Goal: Transaction & Acquisition: Subscribe to service/newsletter

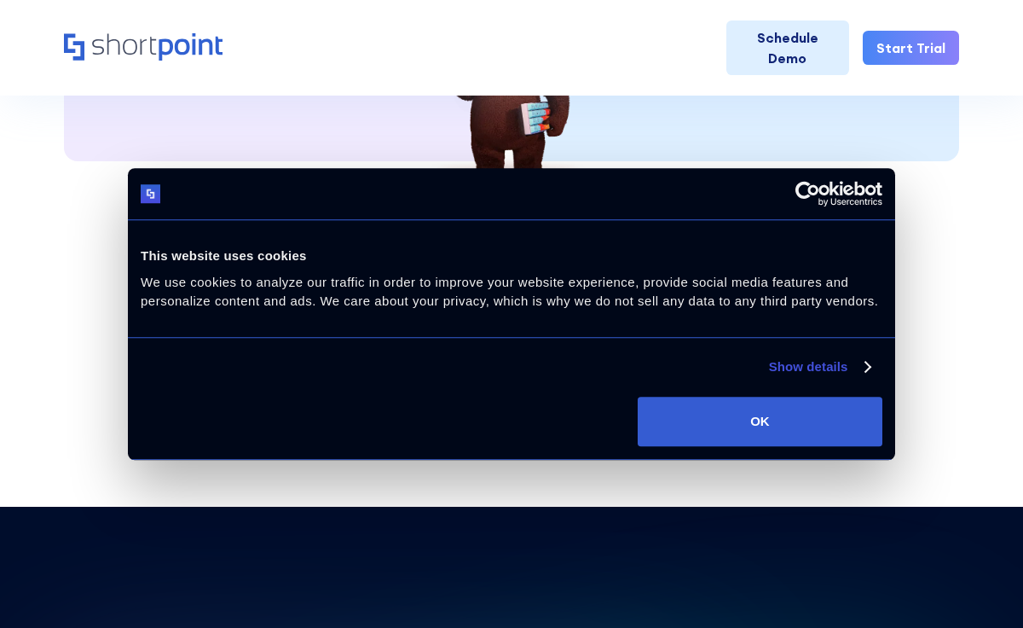
scroll to position [4395, 0]
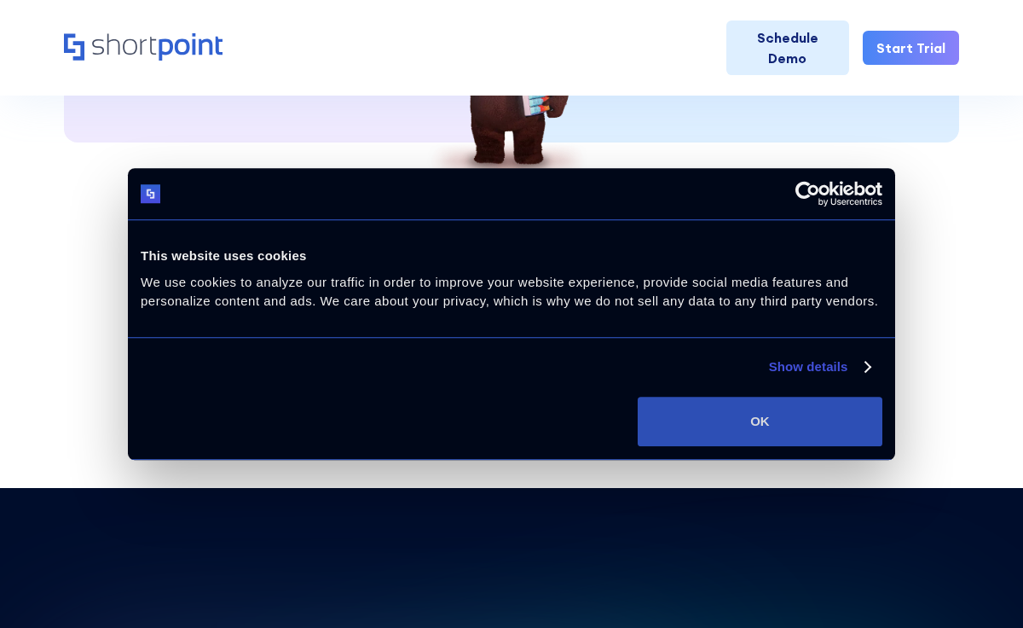
click at [793, 437] on button "OK" at bounding box center [760, 421] width 245 height 49
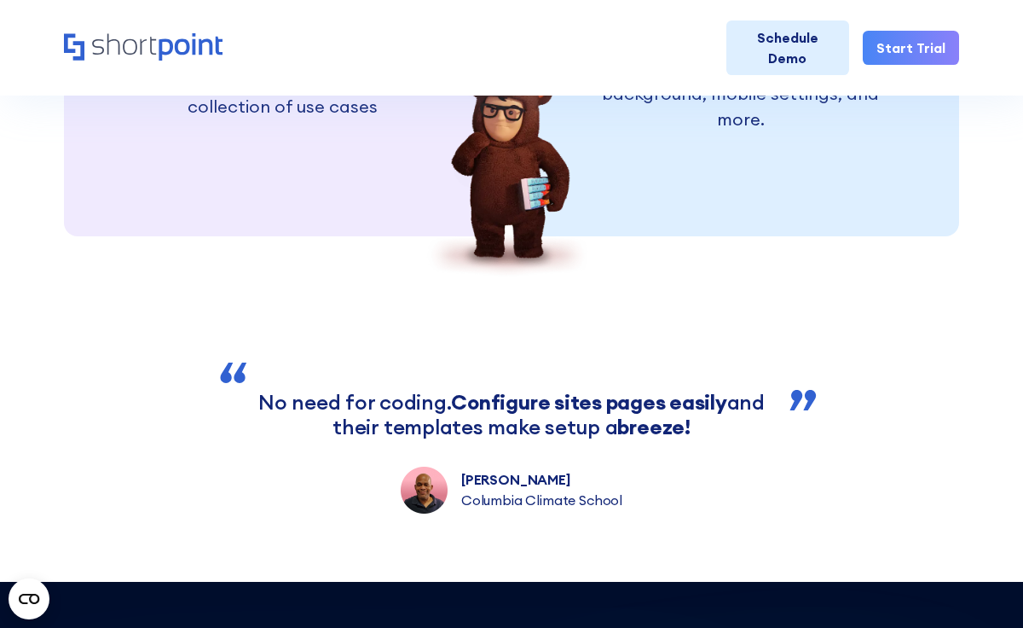
scroll to position [3859, 0]
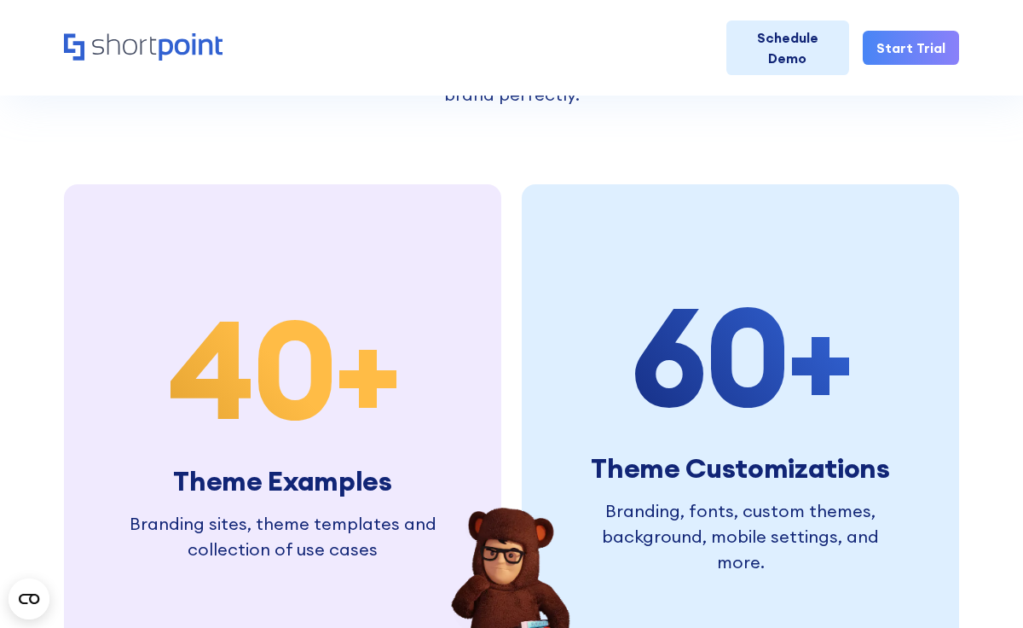
click at [889, 57] on link "Start Trial" at bounding box center [911, 48] width 96 height 34
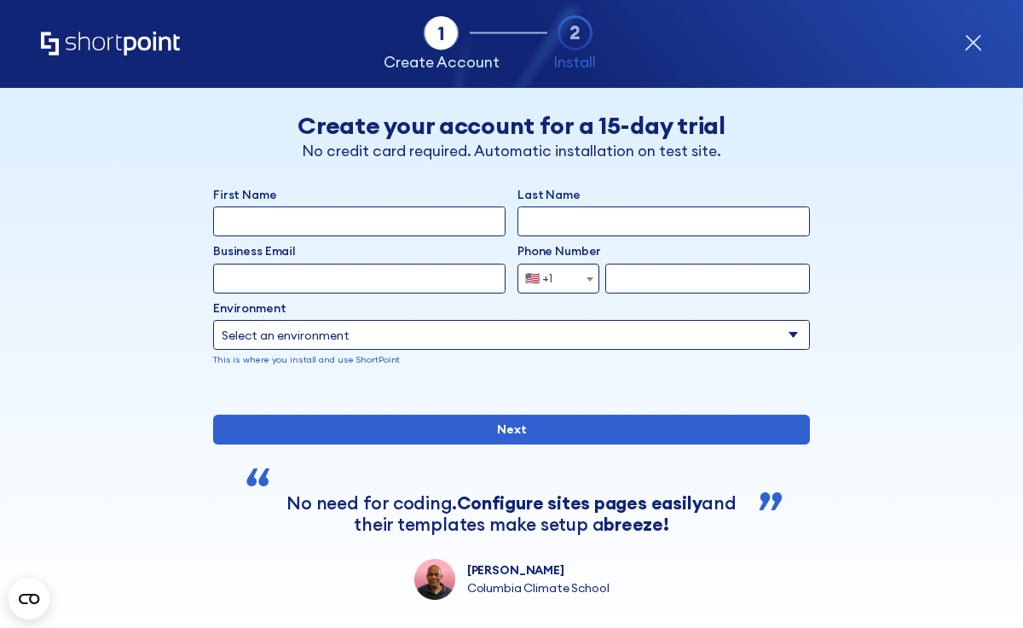
scroll to position [201, 0]
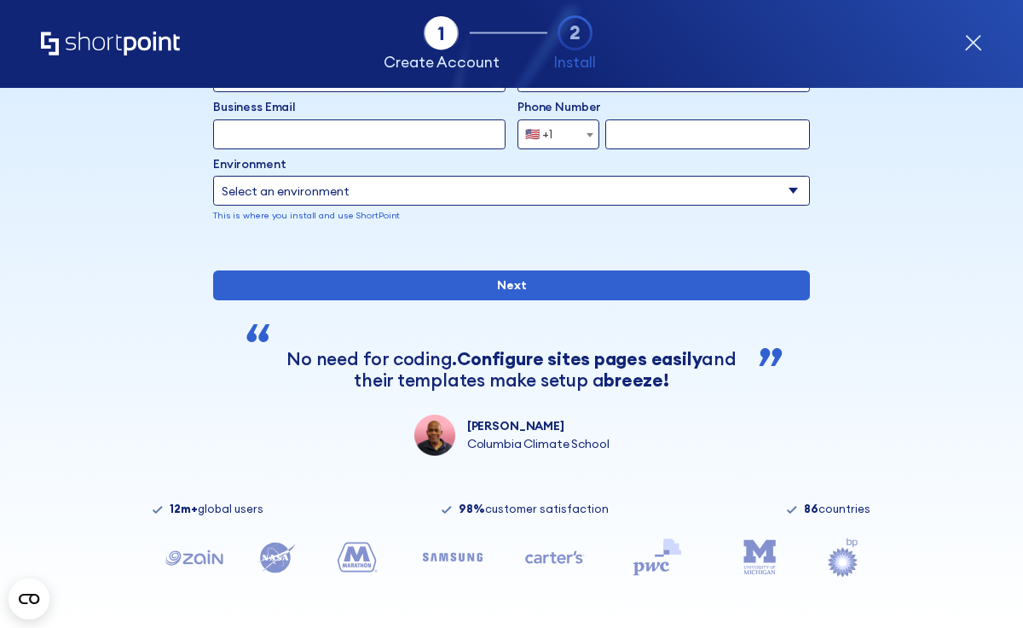
click at [140, 45] on icon "Home" at bounding box center [110, 44] width 139 height 24
